Goal: Transaction & Acquisition: Download file/media

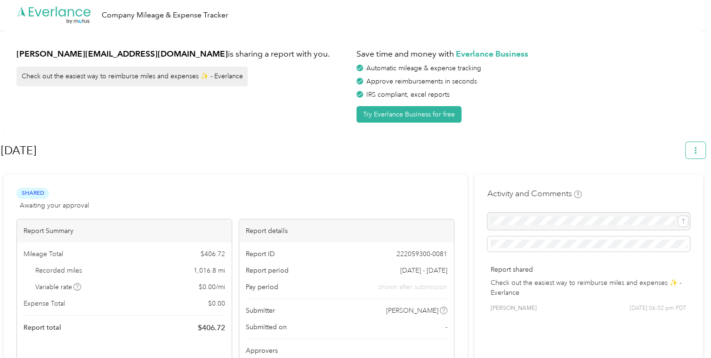
click at [705, 154] on button "button" at bounding box center [696, 150] width 20 height 16
click at [670, 189] on span "Download" at bounding box center [673, 194] width 31 height 10
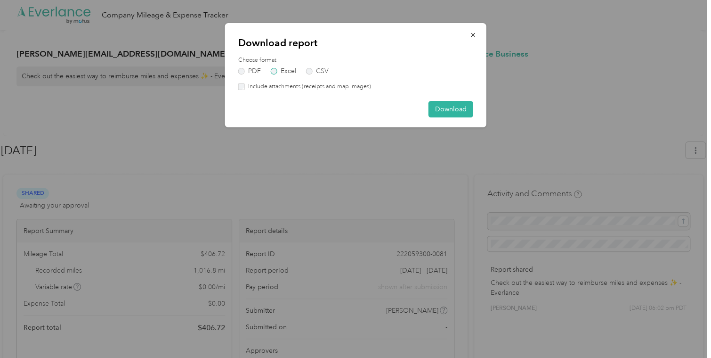
click at [276, 73] on label "Excel" at bounding box center [283, 71] width 25 height 7
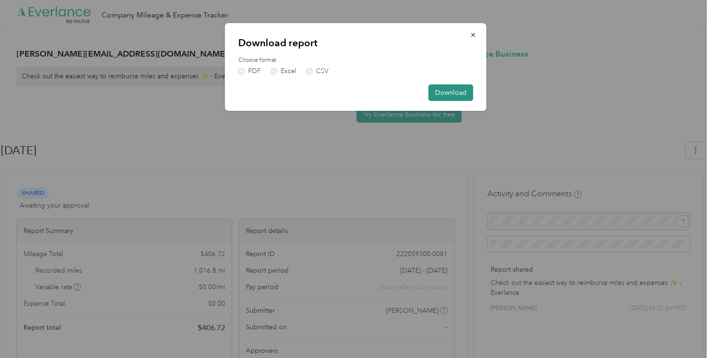
click at [460, 92] on button "Download" at bounding box center [451, 92] width 45 height 16
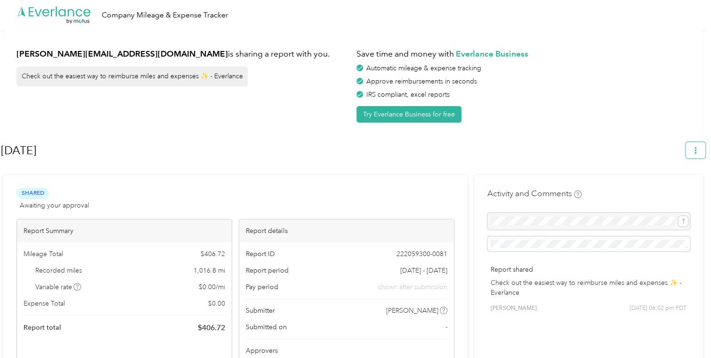
click at [698, 151] on icon "button" at bounding box center [696, 150] width 7 height 7
click at [678, 189] on span "Download" at bounding box center [673, 194] width 31 height 10
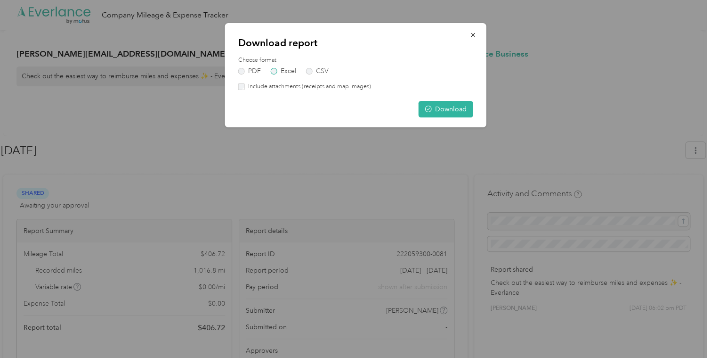
click at [293, 73] on label "Excel" at bounding box center [283, 71] width 25 height 7
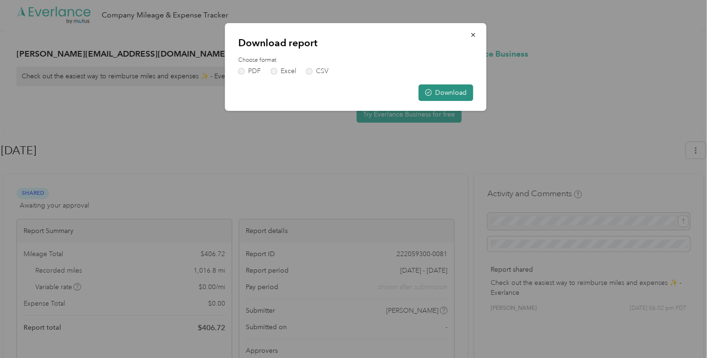
click at [457, 95] on button "Download" at bounding box center [446, 92] width 55 height 16
